Goal: Find specific page/section

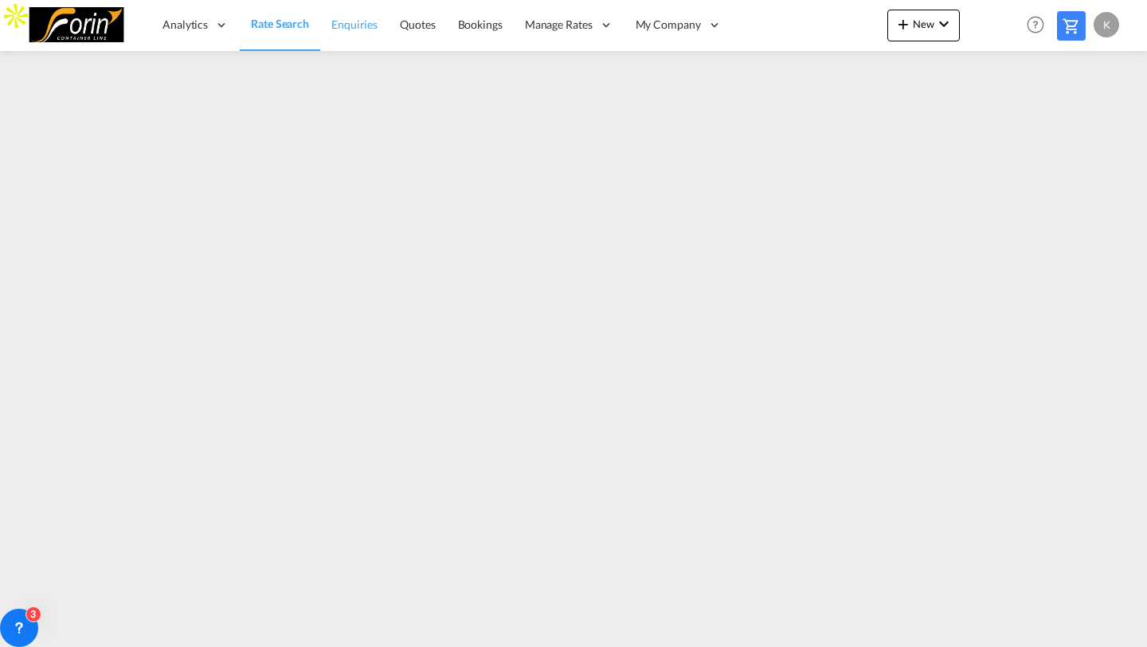
click at [358, 29] on span "Enquiries" at bounding box center [354, 25] width 46 height 14
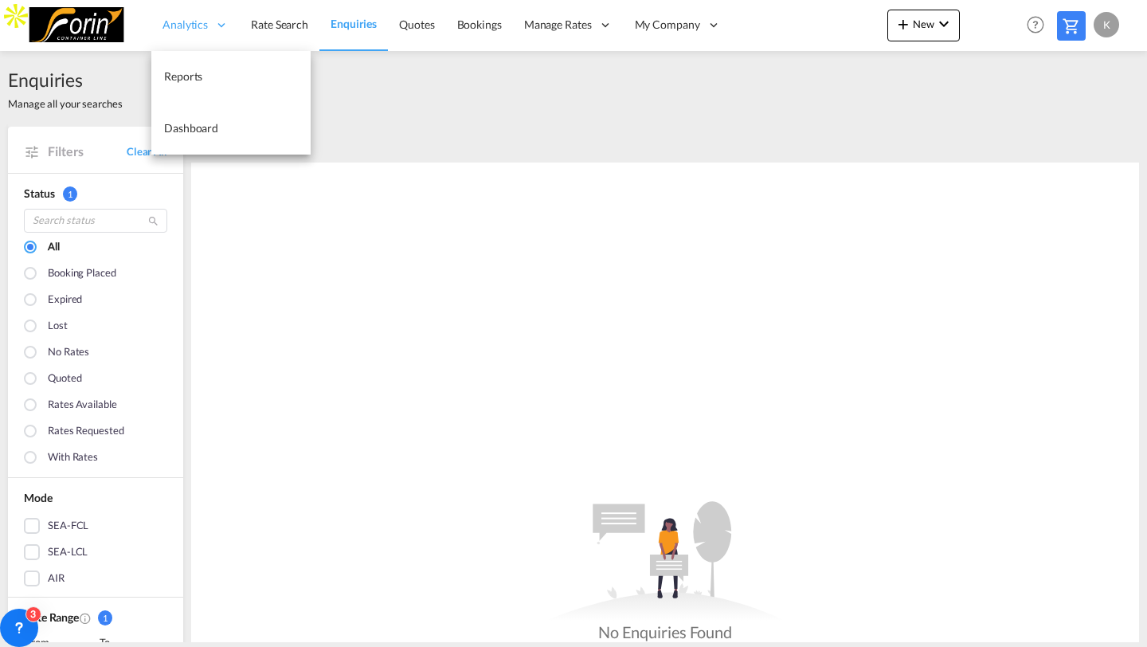
click at [188, 37] on div "Analytics" at bounding box center [195, 25] width 88 height 52
click at [187, 85] on link "Reports" at bounding box center [230, 77] width 159 height 52
